Goal: Information Seeking & Learning: Compare options

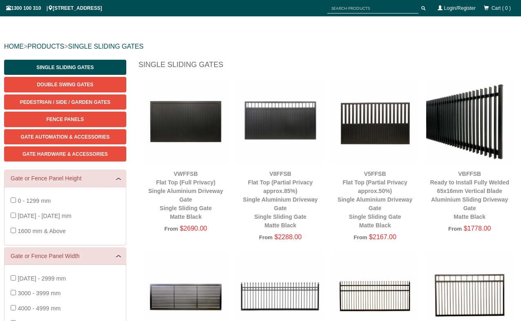
scroll to position [82, 0]
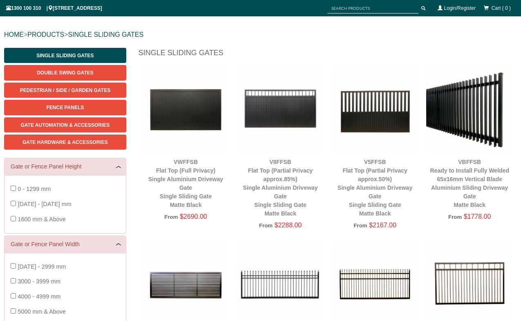
click at [300, 264] on img at bounding box center [280, 283] width 87 height 87
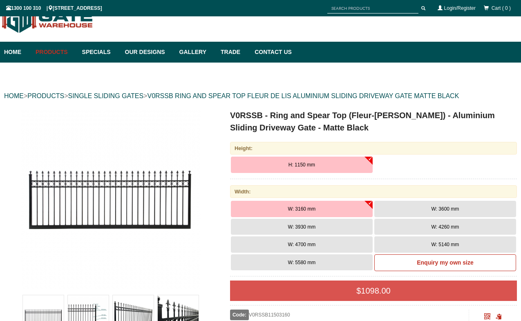
click at [296, 109] on h1 "V0RSSB - Ring and Spear Top (Fleur-de-lis) - Aluminium Sliding Driveway Gate - …" at bounding box center [373, 121] width 287 height 24
click at [465, 229] on button "W: 4260 mm" at bounding box center [445, 226] width 142 height 16
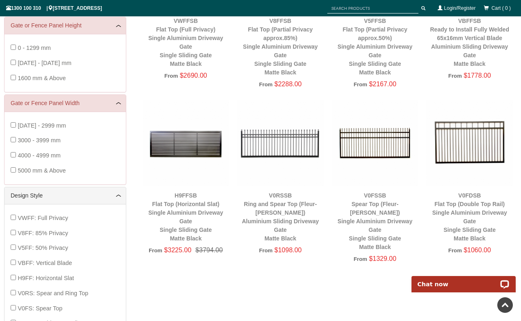
scroll to position [268, 0]
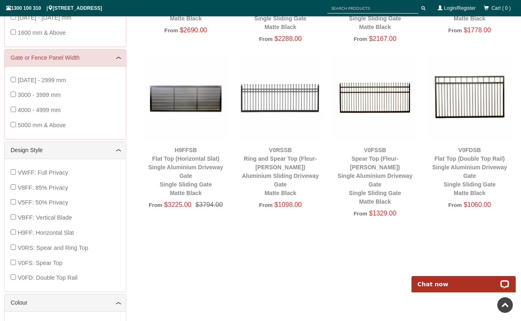
click at [286, 104] on img at bounding box center [280, 97] width 87 height 87
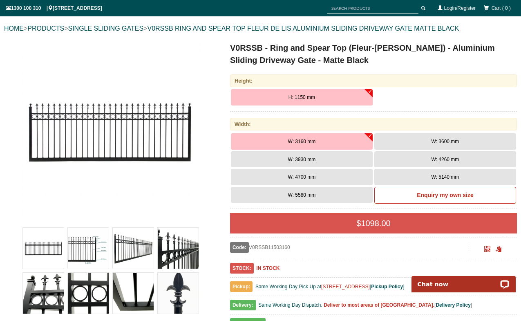
scroll to position [125, 0]
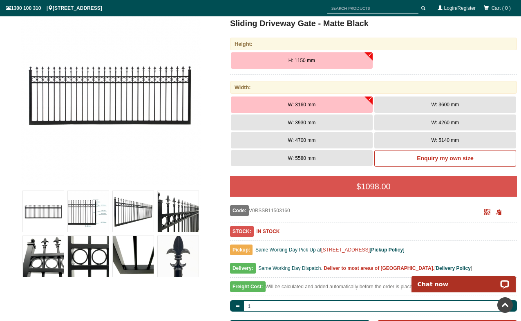
click at [185, 263] on img at bounding box center [178, 256] width 41 height 41
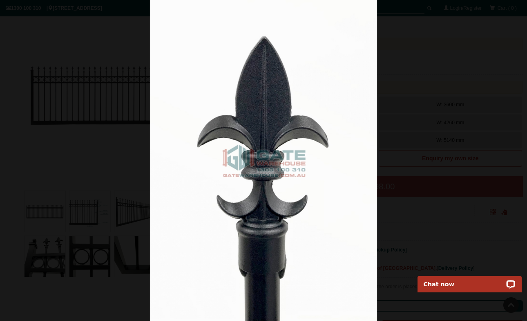
click at [7, 151] on div at bounding box center [263, 160] width 527 height 321
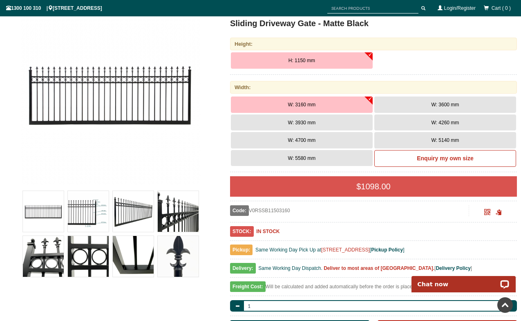
click at [126, 246] on img at bounding box center [133, 256] width 41 height 41
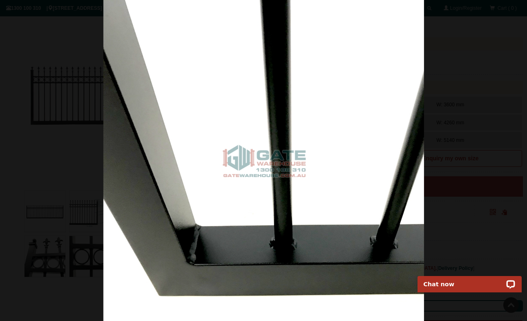
click at [95, 248] on div at bounding box center [263, 160] width 527 height 321
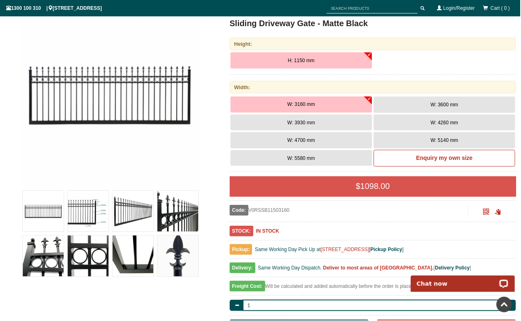
click at [95, 248] on img at bounding box center [88, 256] width 41 height 41
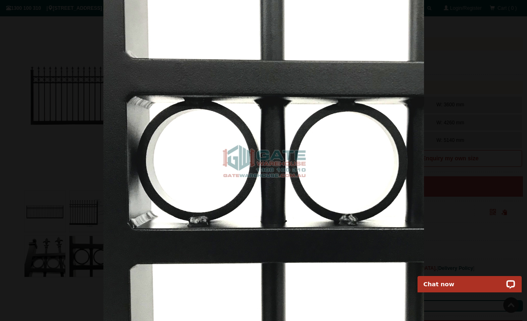
click at [52, 254] on div at bounding box center [263, 160] width 527 height 321
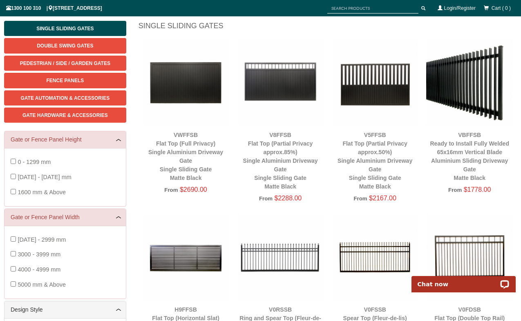
click at [368, 265] on img at bounding box center [375, 257] width 87 height 87
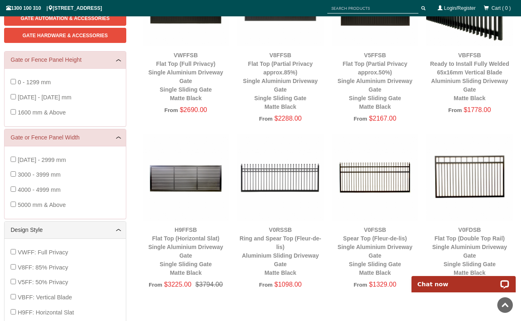
scroll to position [303, 0]
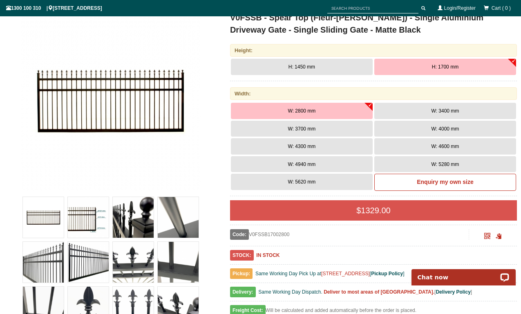
scroll to position [216, 0]
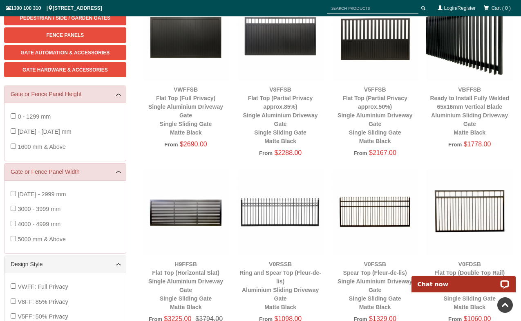
scroll to position [153, 0]
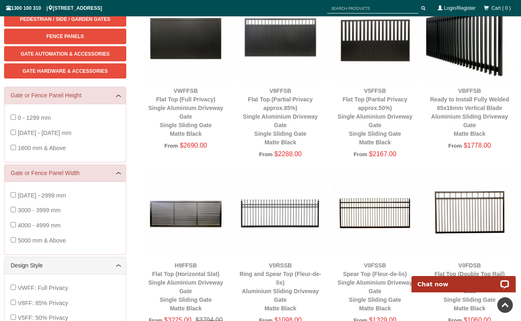
click at [268, 214] on img at bounding box center [280, 212] width 87 height 87
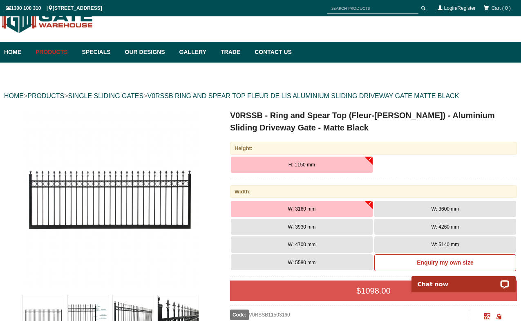
click at [441, 229] on span "W: 4260 mm" at bounding box center [445, 227] width 28 height 6
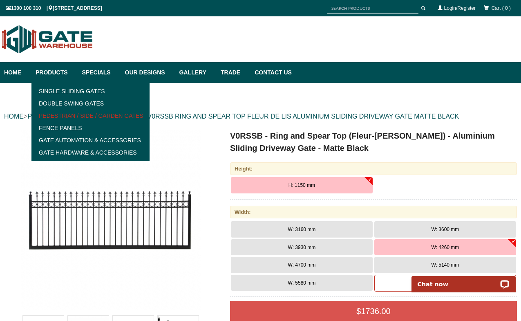
click at [100, 120] on link "Pedestrian / Side / Garden Gates" at bounding box center [90, 115] width 113 height 12
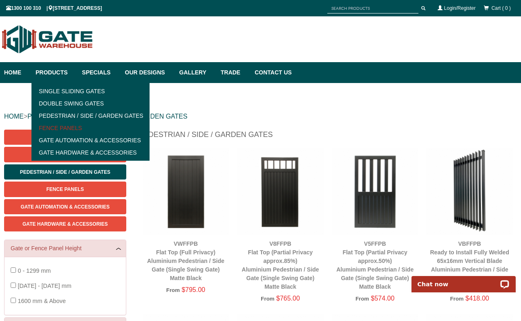
click at [107, 128] on link "Fence Panels" at bounding box center [90, 128] width 113 height 12
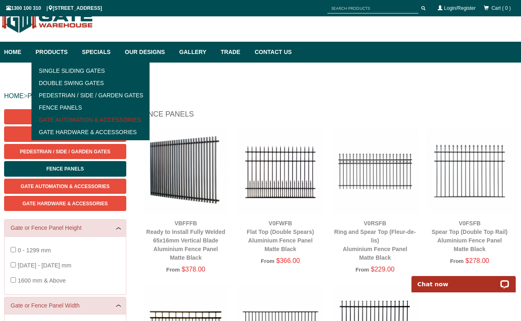
click at [86, 118] on link "Gate Automation & Accessories" at bounding box center [90, 120] width 113 height 12
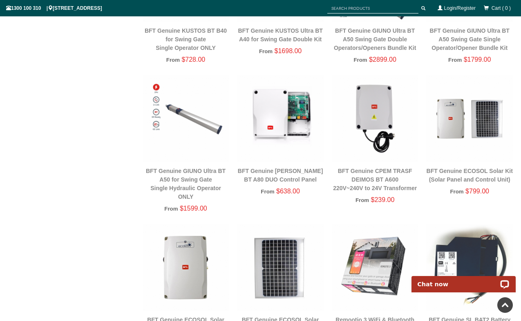
scroll to position [294, 0]
